Goal: Navigation & Orientation: Find specific page/section

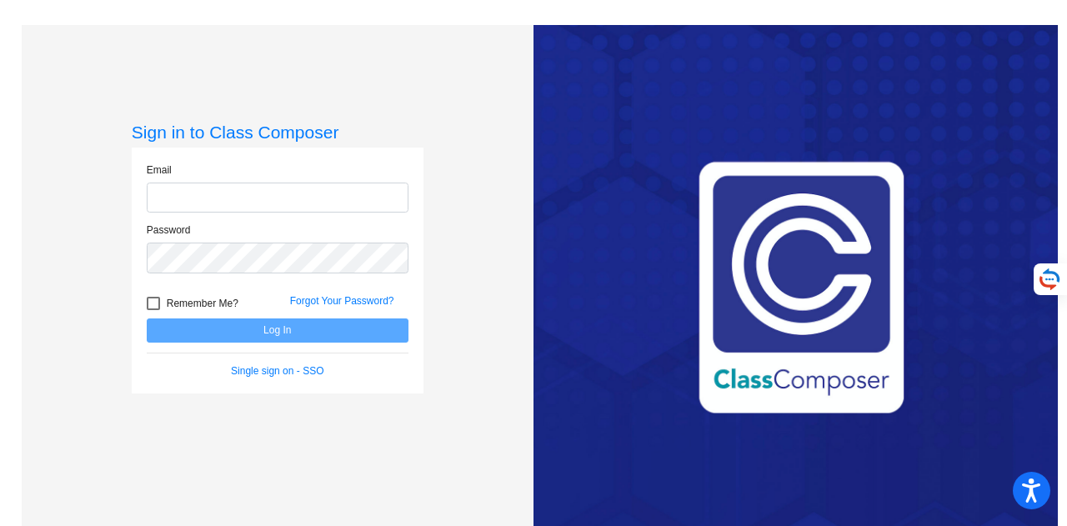
type input "[EMAIL_ADDRESS][PERSON_NAME][DOMAIN_NAME]"
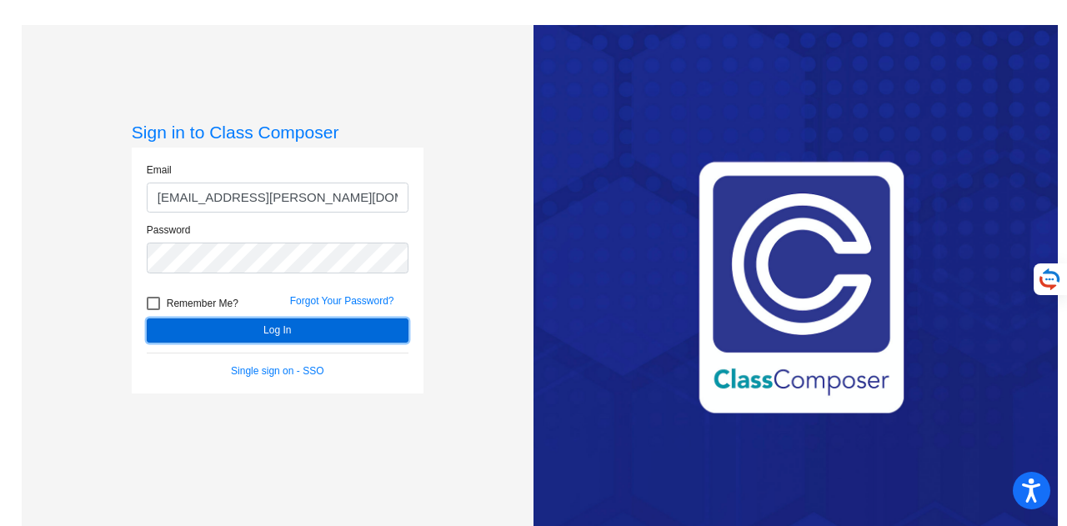
click at [198, 333] on button "Log In" at bounding box center [278, 330] width 262 height 24
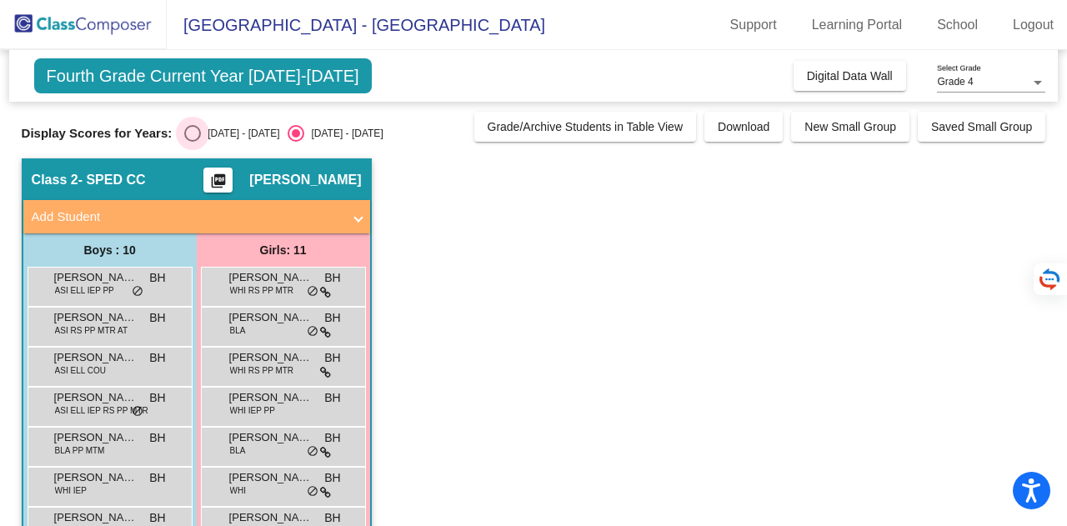
click at [204, 134] on div "[DATE] - [DATE]" at bounding box center [240, 133] width 78 height 15
click at [193, 142] on input "[DATE] - [DATE]" at bounding box center [192, 142] width 1 height 1
radio input "true"
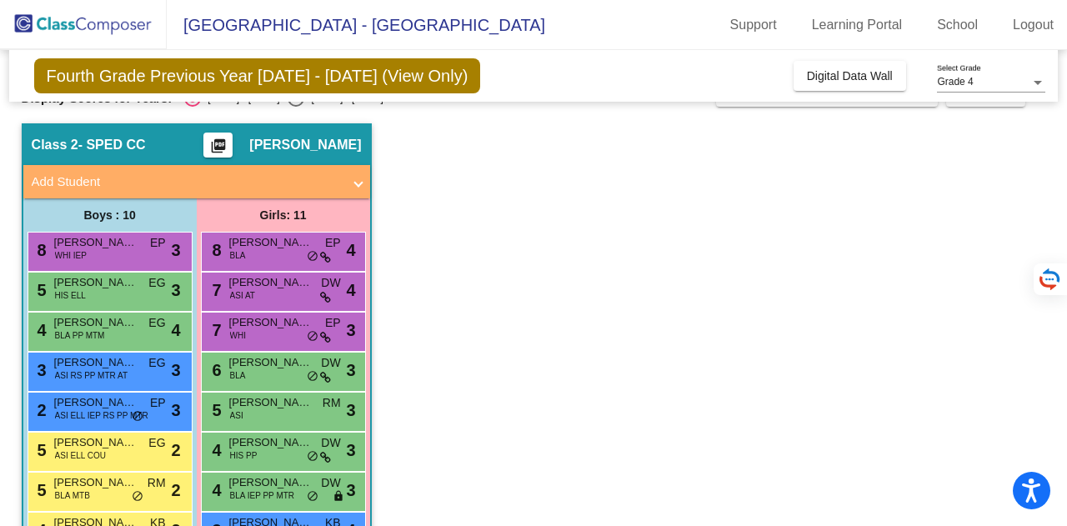
scroll to position [27, 0]
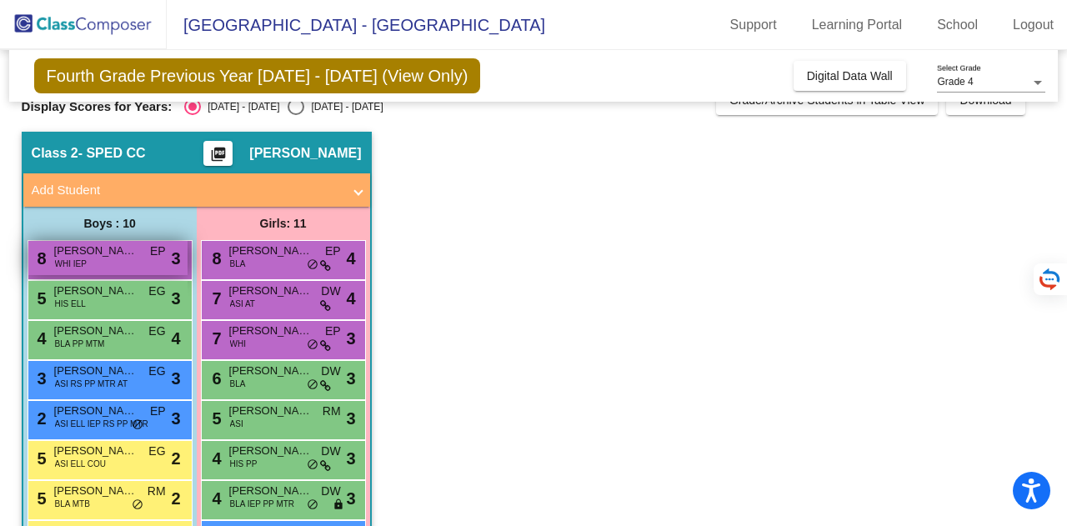
click at [92, 252] on span "[PERSON_NAME]" at bounding box center [95, 251] width 83 height 17
